Goal: Transaction & Acquisition: Register for event/course

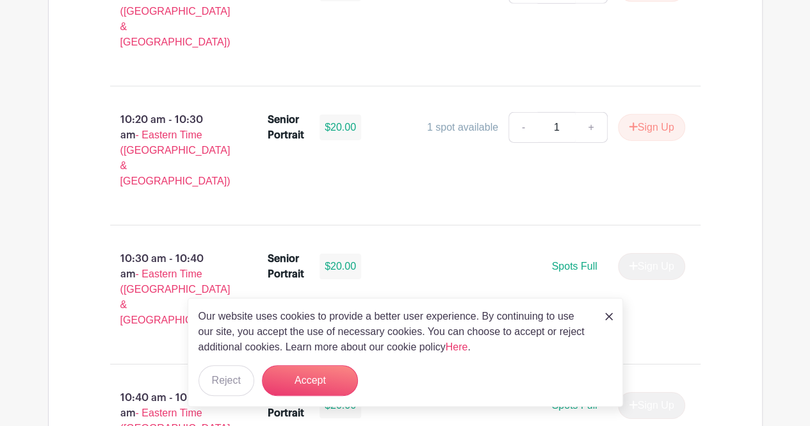
scroll to position [1987, 0]
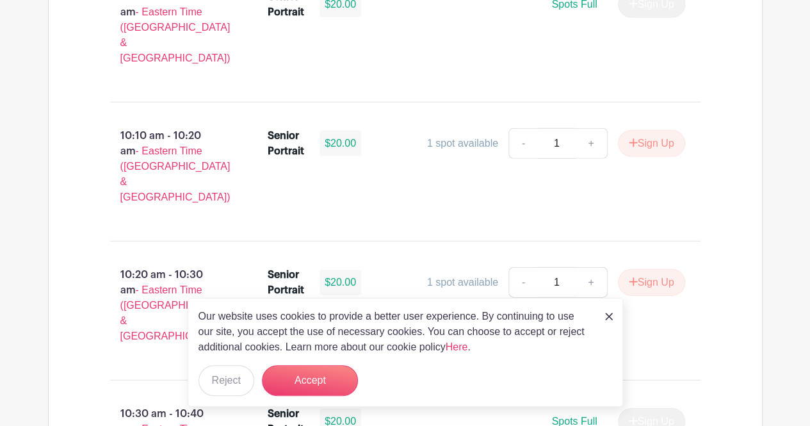
scroll to position [1773, 0]
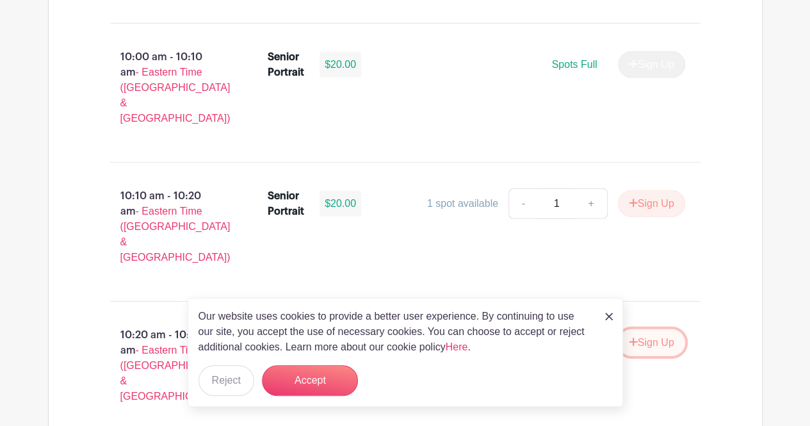
click at [643, 329] on button "Sign Up" at bounding box center [651, 342] width 67 height 27
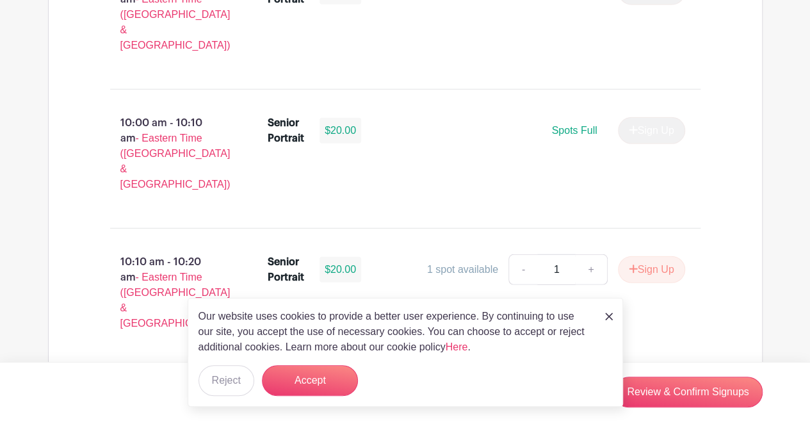
scroll to position [1707, 0]
click at [614, 320] on div "Our website uses cookies to provide a better user experience. By continuing to …" at bounding box center [405, 352] width 435 height 109
click at [608, 317] on img at bounding box center [609, 317] width 8 height 8
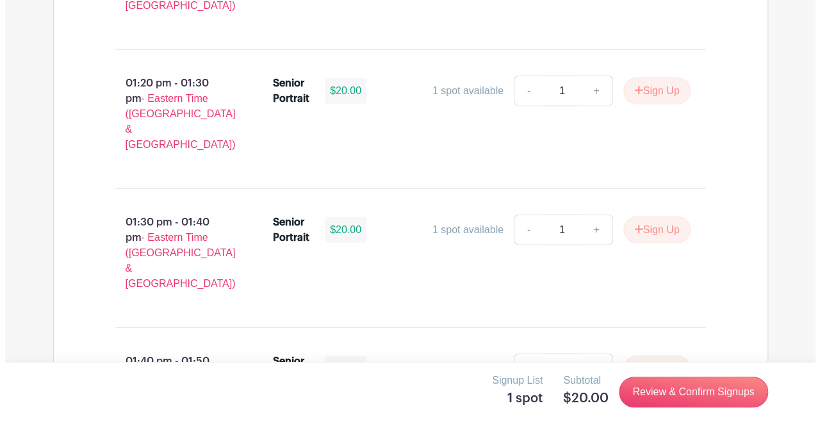
scroll to position [3983, 0]
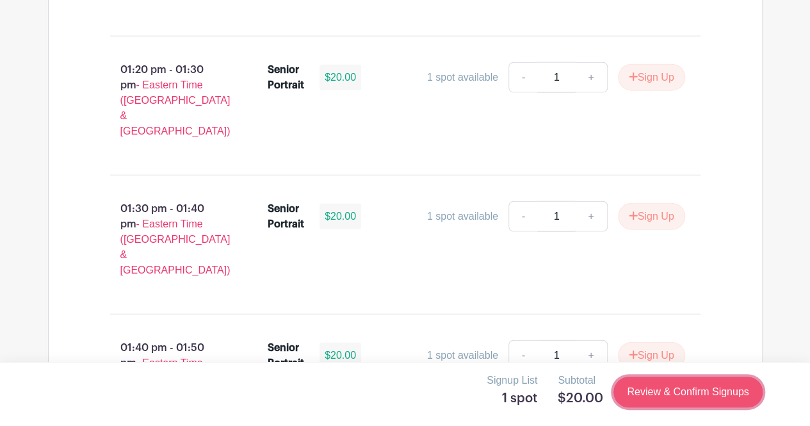
click at [703, 392] on link "Review & Confirm Signups" at bounding box center [688, 392] width 149 height 31
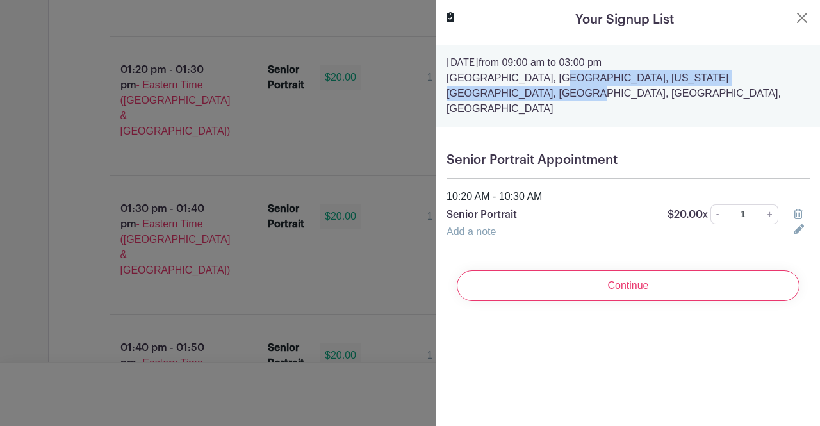
drag, startPoint x: 481, startPoint y: 76, endPoint x: 727, endPoint y: 76, distance: 245.9
click at [727, 76] on p "[GEOGRAPHIC_DATA], [GEOGRAPHIC_DATA], [US_STATE][GEOGRAPHIC_DATA], [GEOGRAPHIC_…" at bounding box center [627, 93] width 363 height 46
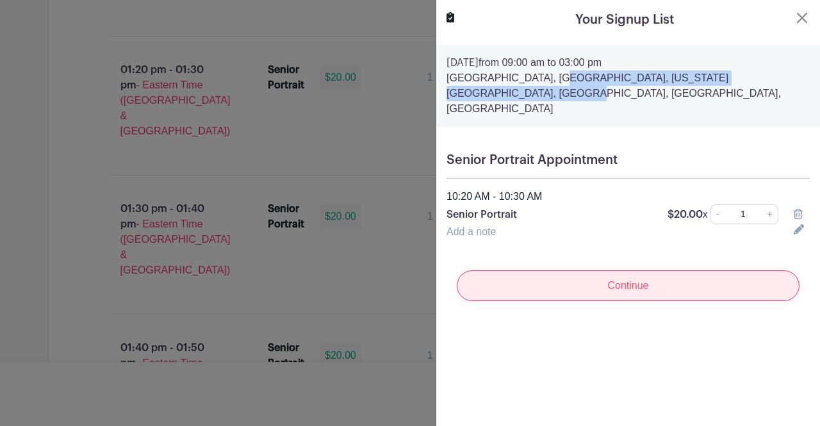
click at [508, 271] on input "Continue" at bounding box center [628, 285] width 343 height 31
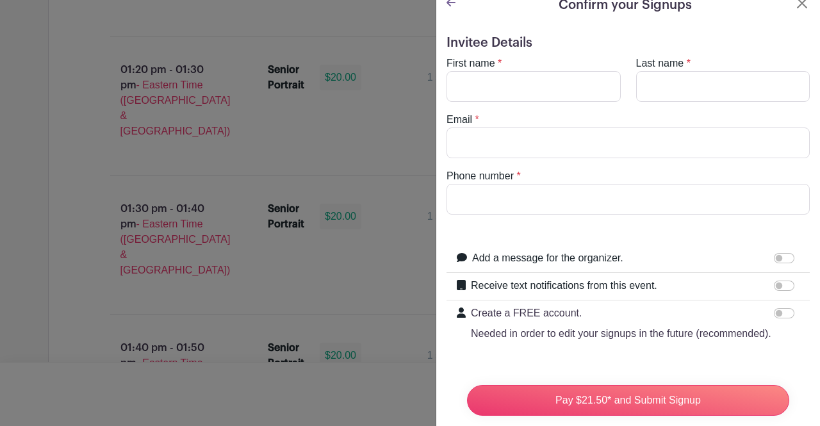
scroll to position [0, 0]
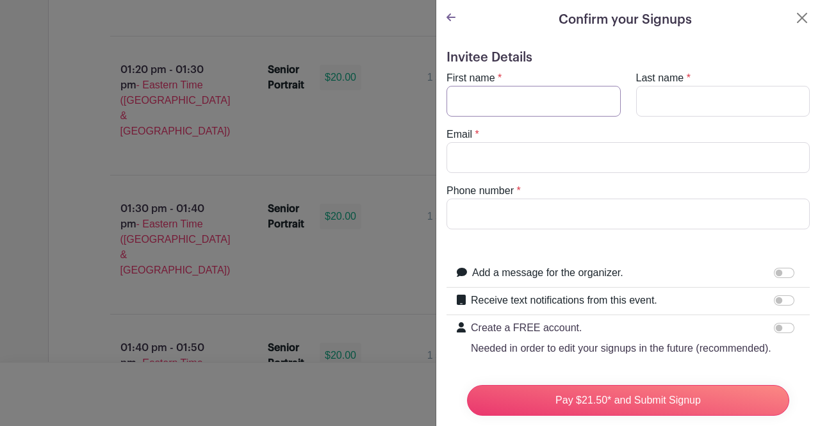
click at [476, 110] on input "First name" at bounding box center [533, 101] width 174 height 31
type input "camron"
type input "[PERSON_NAME]"
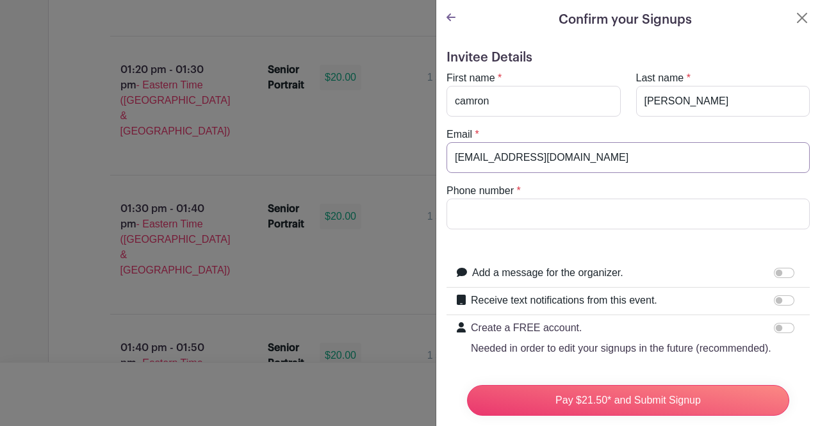
type input "[EMAIL_ADDRESS][DOMAIN_NAME]"
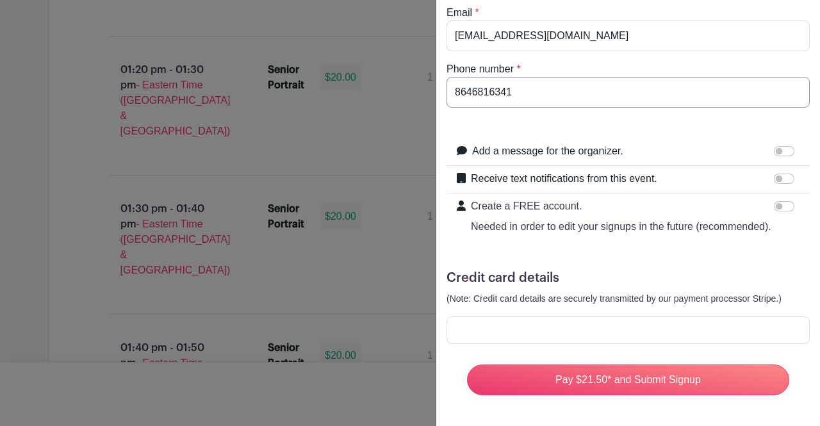
scroll to position [144, 0]
type input "8646816341"
click at [506, 327] on div at bounding box center [627, 330] width 363 height 28
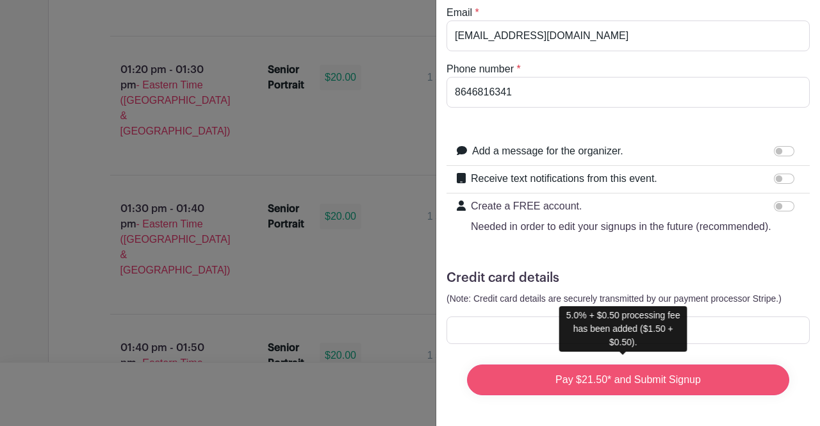
click at [671, 373] on input "Pay $21.50* and Submit Signup" at bounding box center [628, 379] width 322 height 31
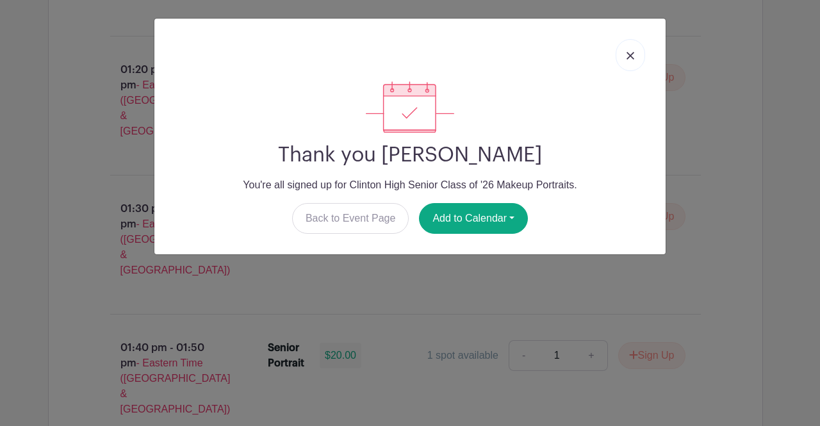
scroll to position [3990, 0]
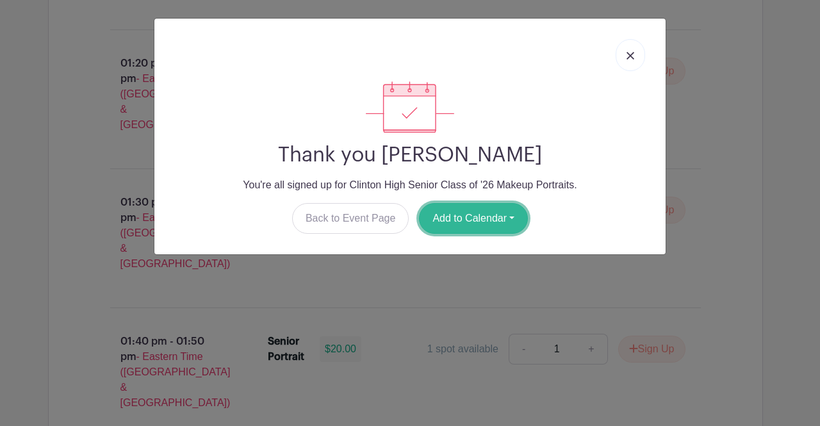
click at [492, 217] on button "Add to Calendar" at bounding box center [473, 218] width 109 height 31
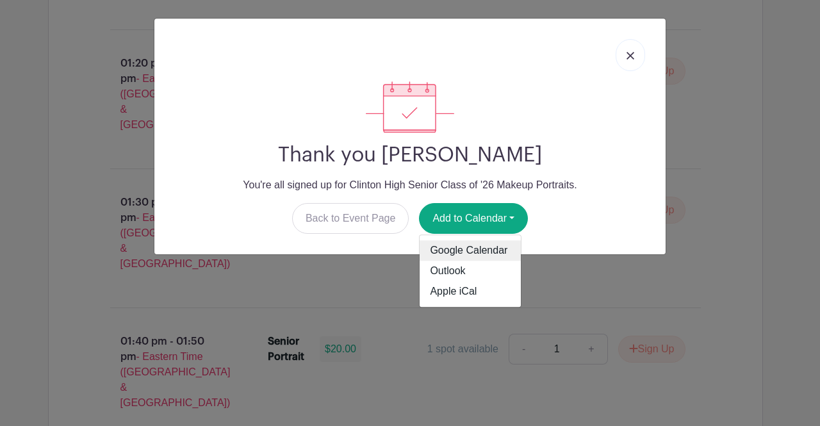
click at [489, 245] on link "Google Calendar" at bounding box center [469, 251] width 101 height 20
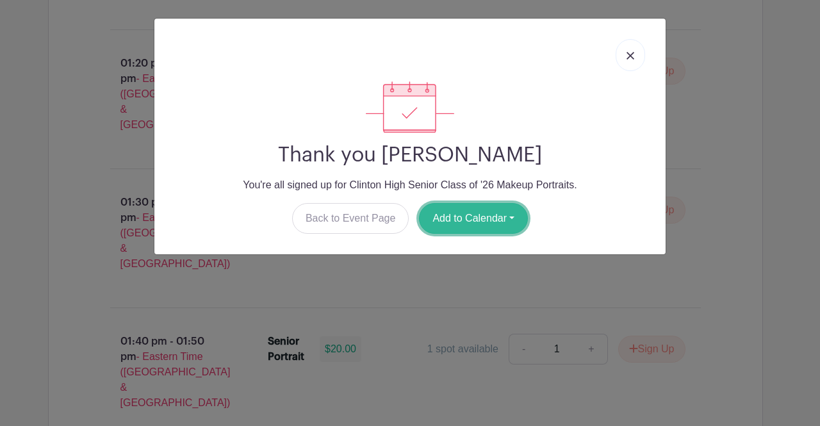
click at [475, 228] on button "Add to Calendar" at bounding box center [473, 218] width 109 height 31
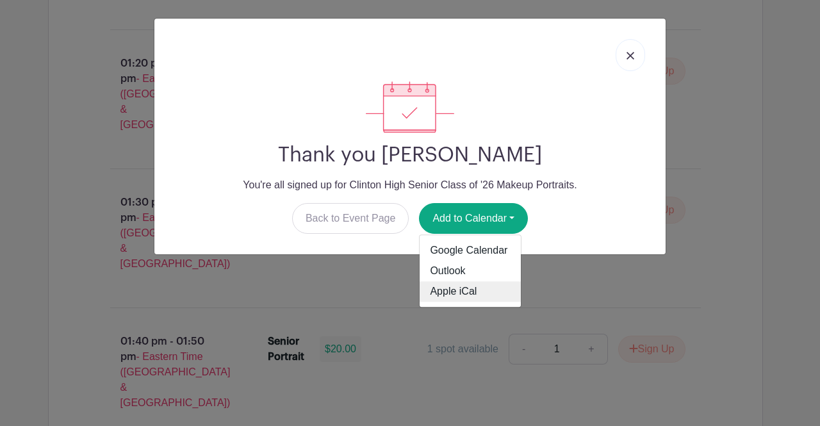
click at [476, 291] on link "Apple iCal" at bounding box center [469, 292] width 101 height 20
